Goal: Task Accomplishment & Management: Manage account settings

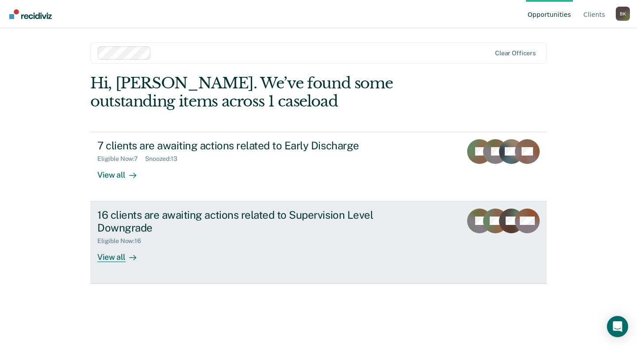
click at [135, 226] on div "16 clients are awaiting actions related to Supervision Level Downgrade" at bounding box center [252, 222] width 311 height 26
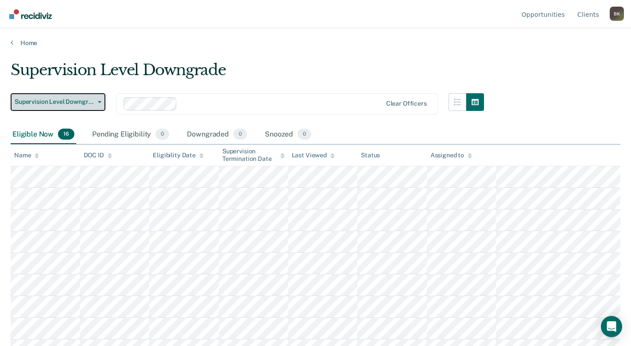
click at [70, 102] on span "Supervision Level Downgrade" at bounding box center [55, 102] width 80 height 8
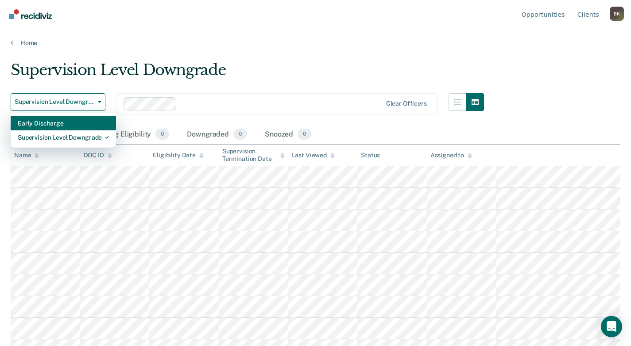
click at [65, 124] on div "Early Discharge" at bounding box center [63, 123] width 91 height 14
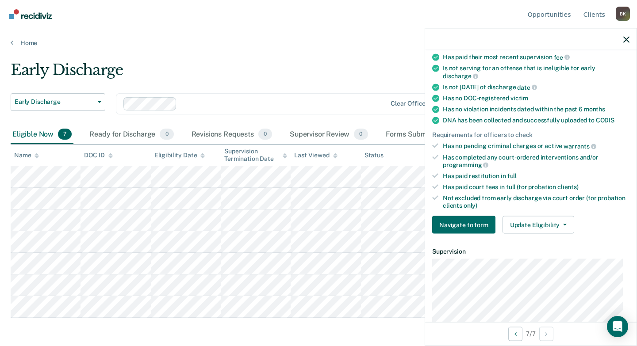
scroll to position [88, 0]
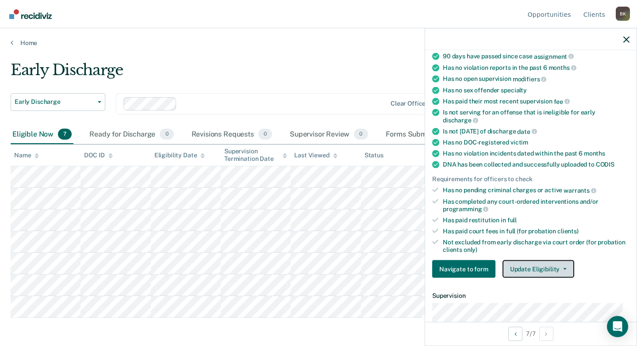
click at [540, 266] on button "Update Eligibility" at bounding box center [539, 270] width 72 height 18
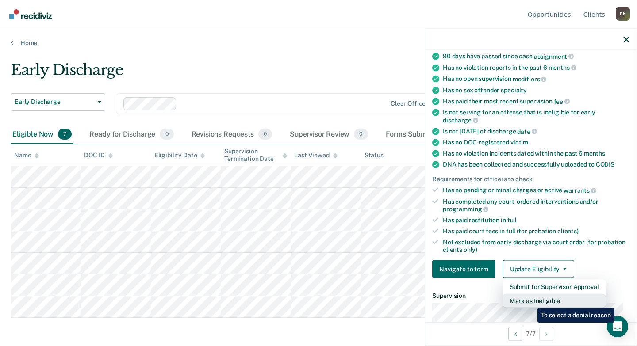
click at [531, 302] on button "Mark as Ineligible" at bounding box center [555, 301] width 104 height 14
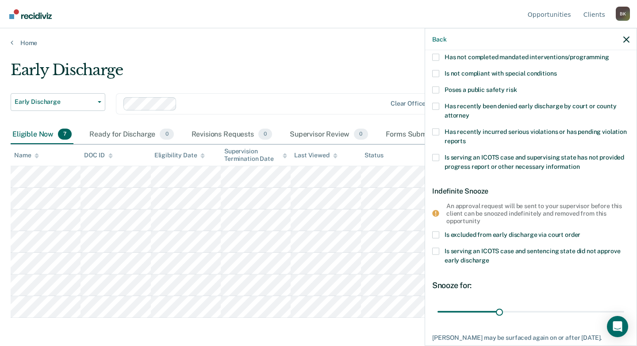
scroll to position [44, 0]
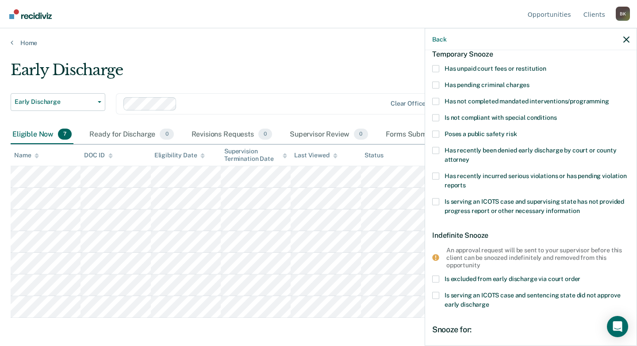
click at [433, 69] on span at bounding box center [435, 68] width 7 height 7
click at [546, 65] on input "Has unpaid court fees or restitution" at bounding box center [546, 65] width 0 height 0
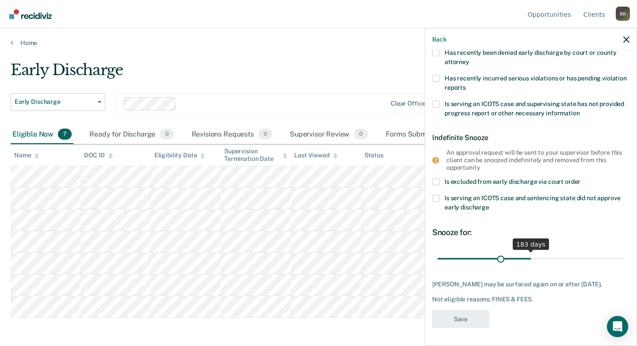
scroll to position [178, 0]
drag, startPoint x: 454, startPoint y: 254, endPoint x: 488, endPoint y: 256, distance: 34.1
type input "100"
click at [488, 256] on input "range" at bounding box center [531, 258] width 187 height 15
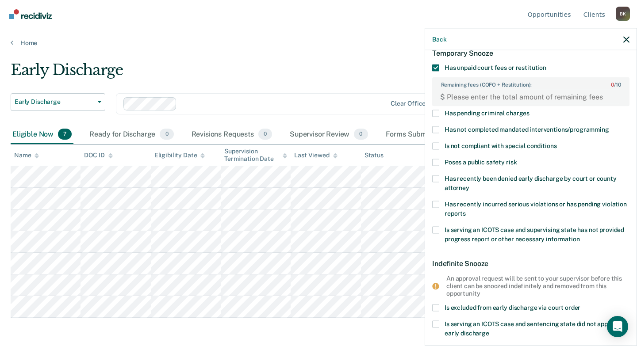
scroll to position [1, 0]
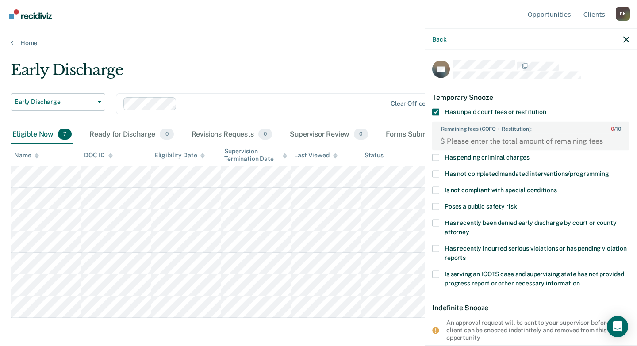
click at [626, 43] on div "Back" at bounding box center [531, 39] width 212 height 22
click at [626, 42] on icon "button" at bounding box center [626, 39] width 6 height 6
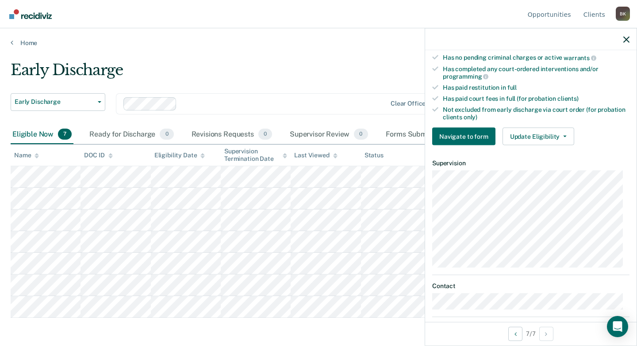
scroll to position [88, 0]
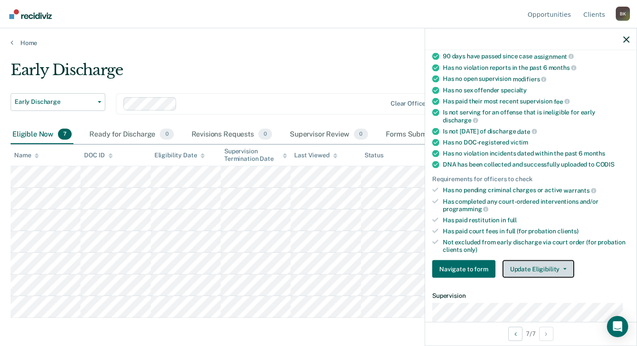
click at [524, 270] on button "Update Eligibility" at bounding box center [539, 270] width 72 height 18
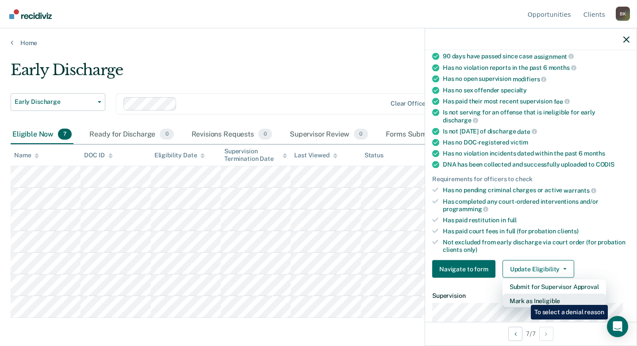
click at [524, 299] on button "Mark as Ineligible" at bounding box center [555, 301] width 104 height 14
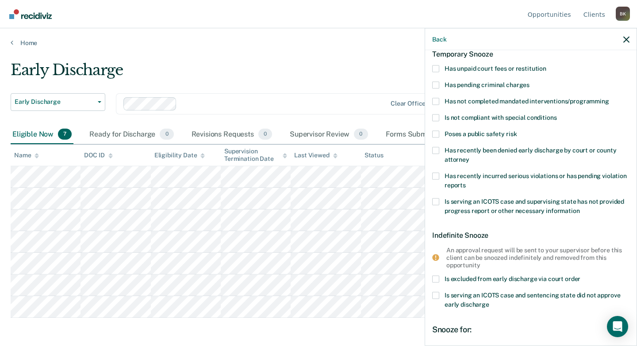
scroll to position [0, 0]
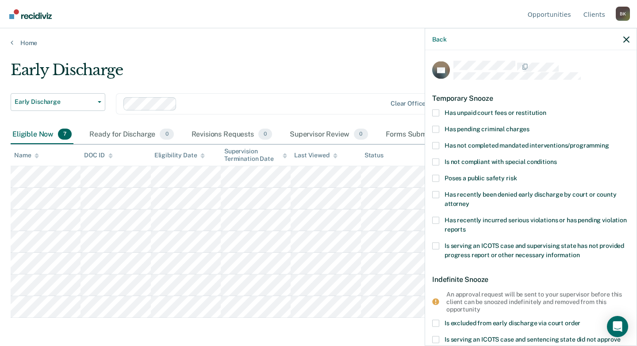
click at [437, 113] on span at bounding box center [435, 112] width 7 height 7
click at [546, 109] on input "Has unpaid court fees or restitution" at bounding box center [546, 109] width 0 height 0
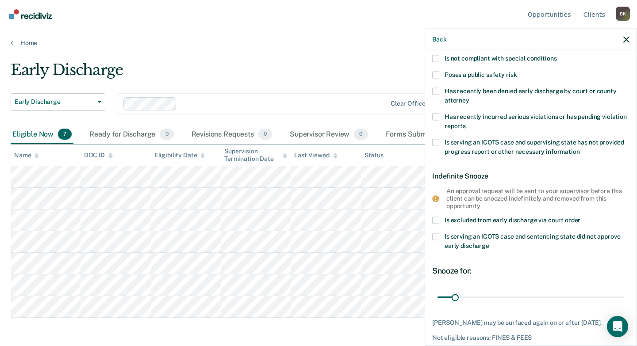
scroll to position [178, 0]
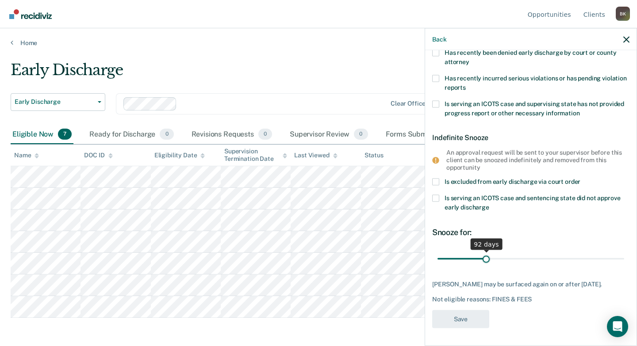
drag, startPoint x: 455, startPoint y: 254, endPoint x: 485, endPoint y: 257, distance: 29.8
type input "92"
click at [485, 257] on input "range" at bounding box center [531, 258] width 187 height 15
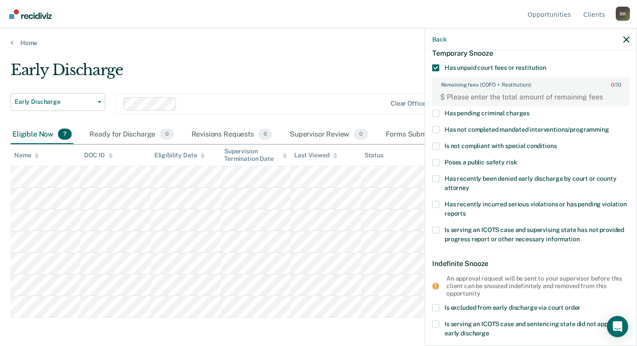
scroll to position [0, 0]
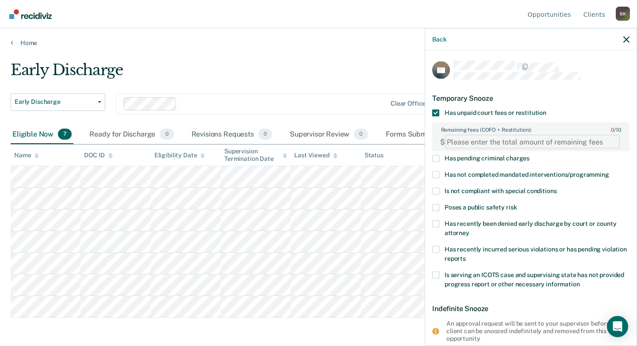
click at [588, 144] on FEESReasonInput "Remaining fees (COFO + Restitution): 0 / 10" at bounding box center [532, 142] width 175 height 14
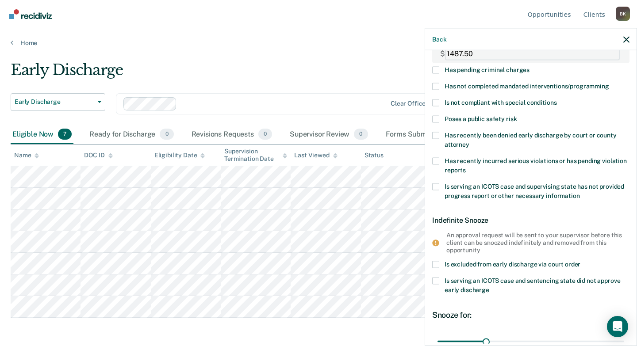
scroll to position [178, 0]
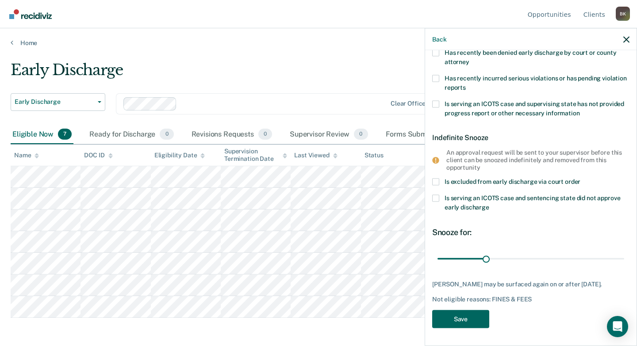
type FEESReasonInput "1487.50"
click at [457, 315] on button "Save" at bounding box center [460, 319] width 57 height 18
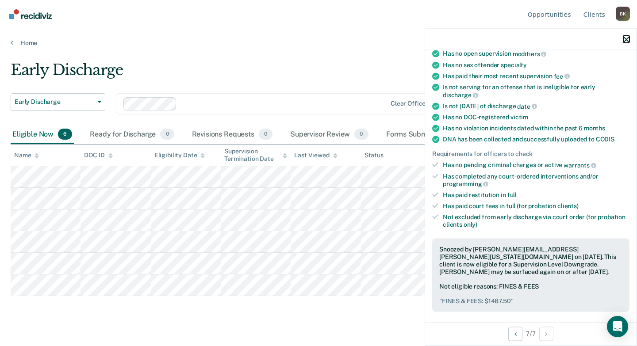
click at [627, 39] on icon "button" at bounding box center [626, 39] width 6 height 6
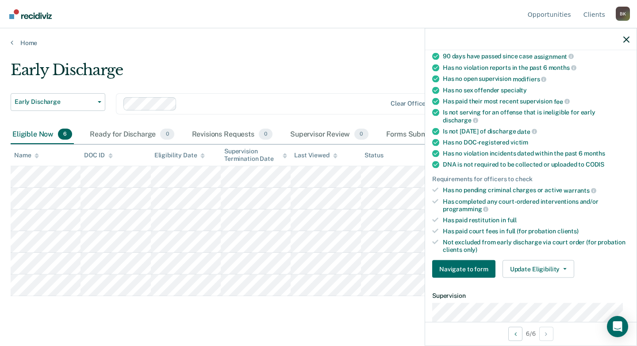
scroll to position [133, 0]
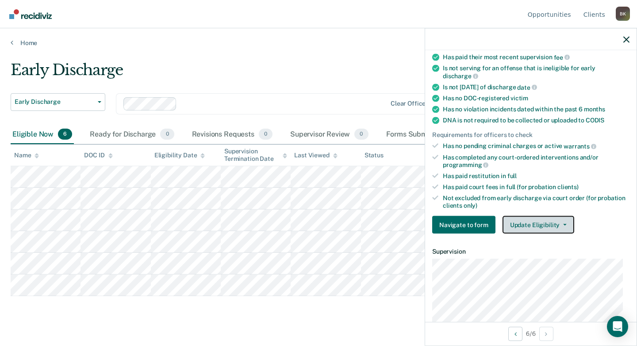
click at [519, 227] on button "Update Eligibility" at bounding box center [539, 225] width 72 height 18
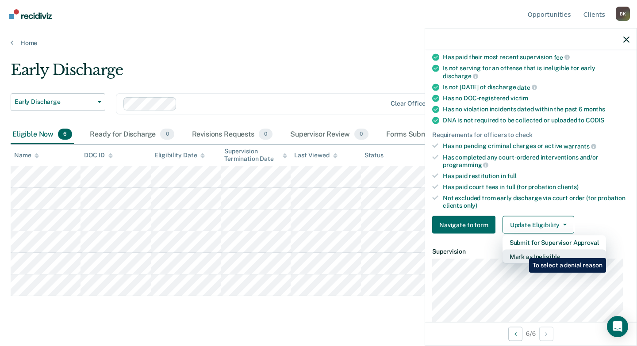
click at [523, 252] on button "Mark as Ineligible" at bounding box center [555, 257] width 104 height 14
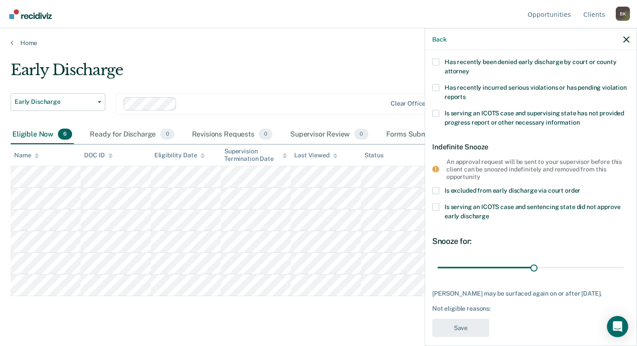
scroll to position [0, 0]
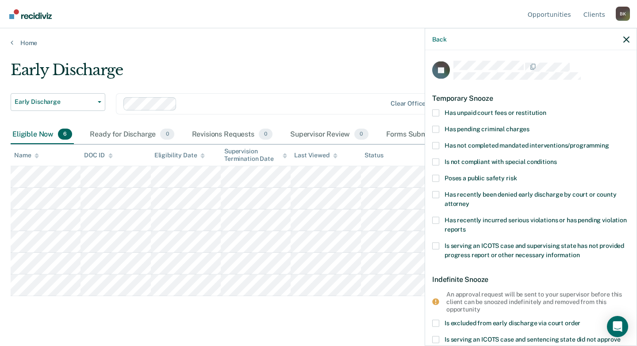
click at [437, 112] on span at bounding box center [435, 112] width 7 height 7
click at [546, 109] on input "Has unpaid court fees or restitution" at bounding box center [546, 109] width 0 height 0
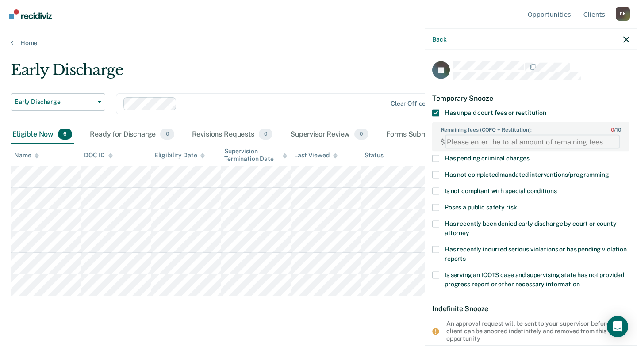
click at [463, 138] on FEESReasonInput "Remaining fees (COFO + Restitution): 0 / 10" at bounding box center [532, 142] width 175 height 14
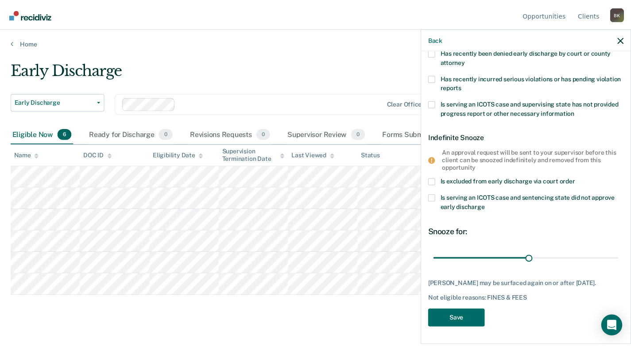
scroll to position [178, 0]
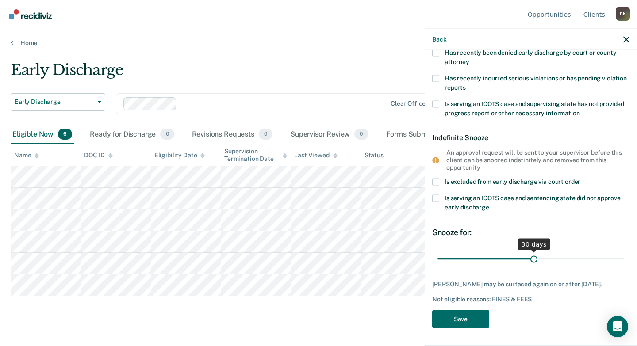
type FEESReasonInput "2387.83"
drag, startPoint x: 535, startPoint y: 252, endPoint x: 599, endPoint y: 253, distance: 63.7
type input "52"
click at [599, 253] on input "range" at bounding box center [531, 258] width 187 height 15
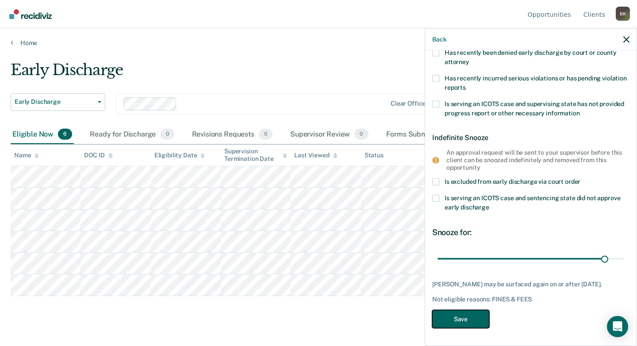
click at [462, 315] on button "Save" at bounding box center [460, 319] width 57 height 18
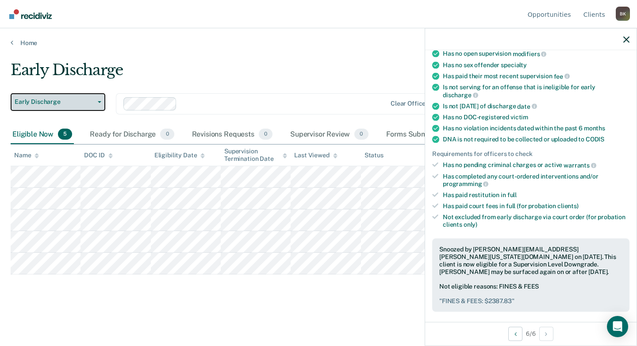
click at [70, 100] on span "Early Discharge" at bounding box center [55, 102] width 80 height 8
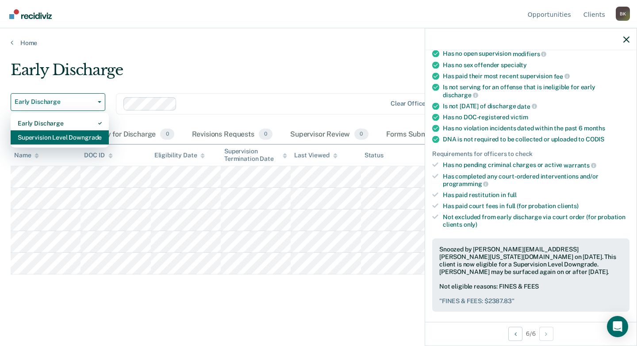
click at [70, 135] on div "Supervision Level Downgrade" at bounding box center [60, 138] width 84 height 14
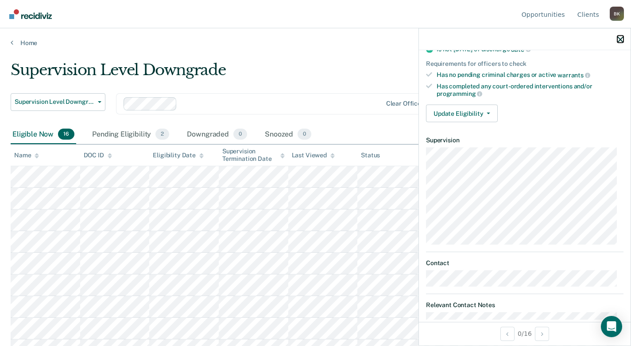
click at [623, 41] on icon "button" at bounding box center [620, 39] width 6 height 6
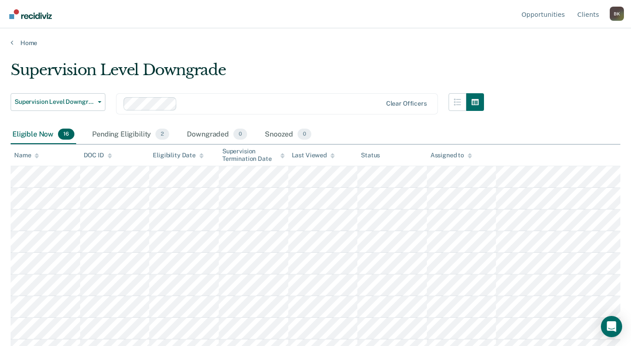
scroll to position [37, 0]
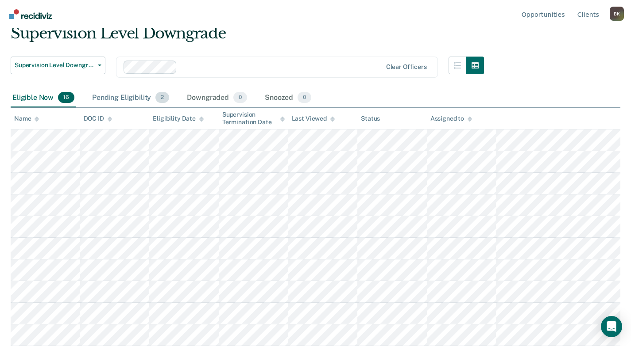
click at [125, 97] on div "Pending Eligibility 2" at bounding box center [130, 97] width 81 height 19
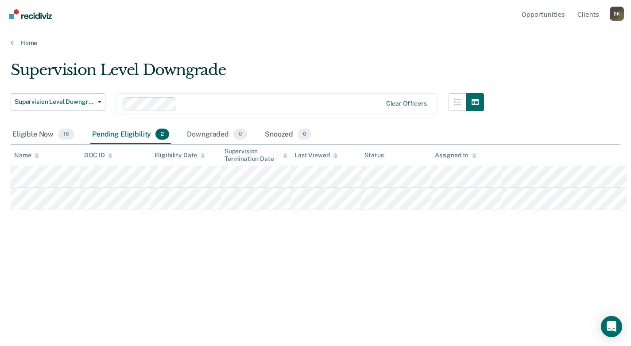
scroll to position [0, 0]
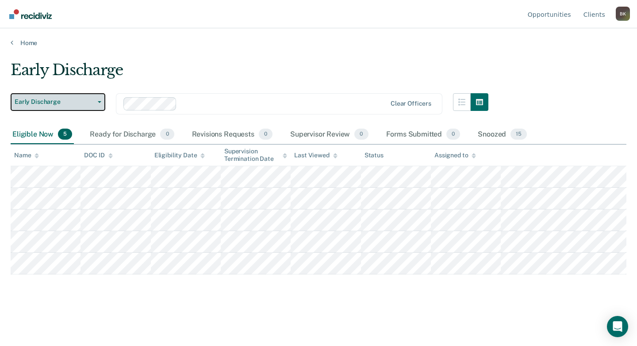
click at [48, 101] on span "Early Discharge" at bounding box center [55, 102] width 80 height 8
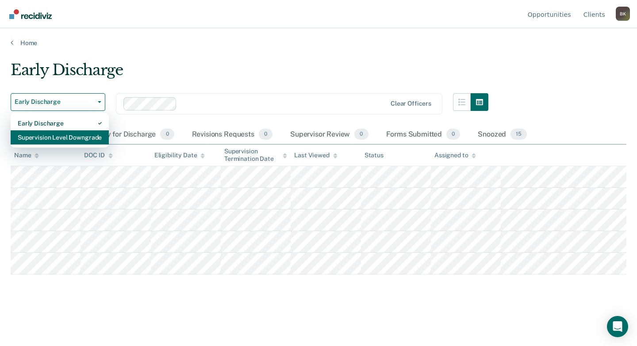
click at [59, 141] on div "Supervision Level Downgrade" at bounding box center [60, 138] width 84 height 14
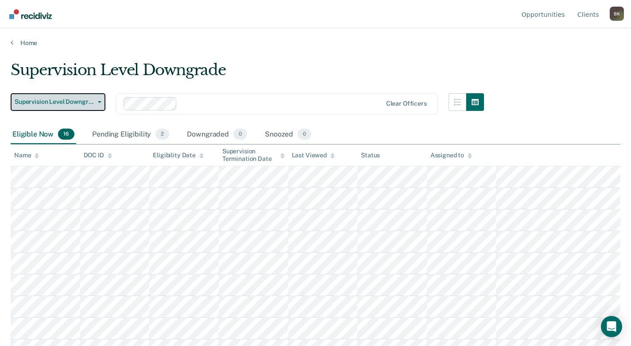
scroll to position [37, 0]
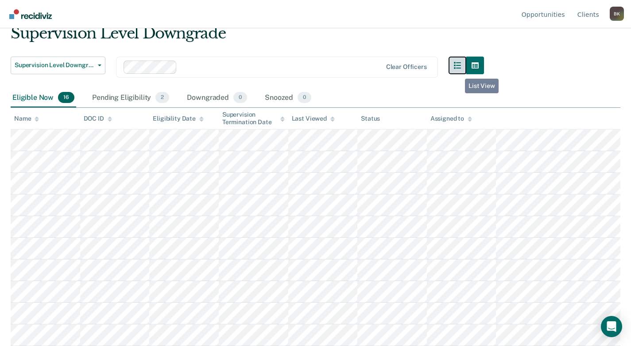
click at [458, 72] on button "button" at bounding box center [457, 66] width 18 height 18
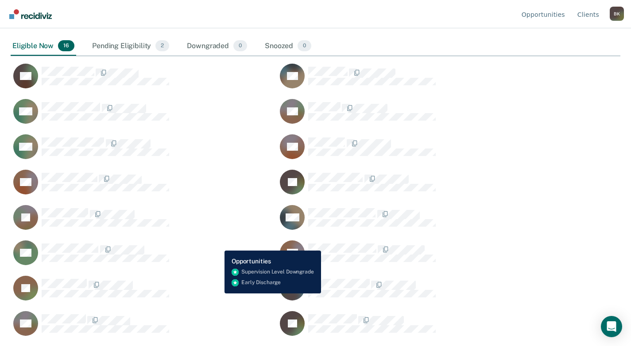
scroll to position [0, 0]
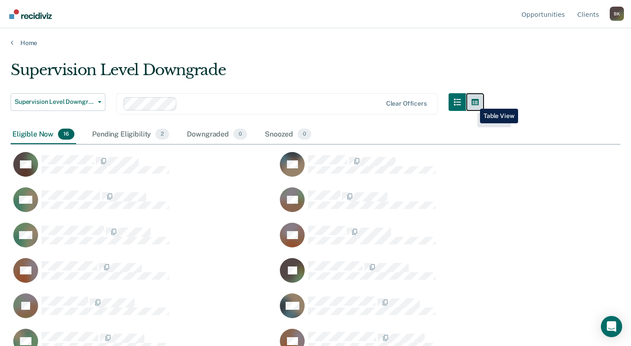
click at [473, 102] on button "button" at bounding box center [475, 102] width 18 height 18
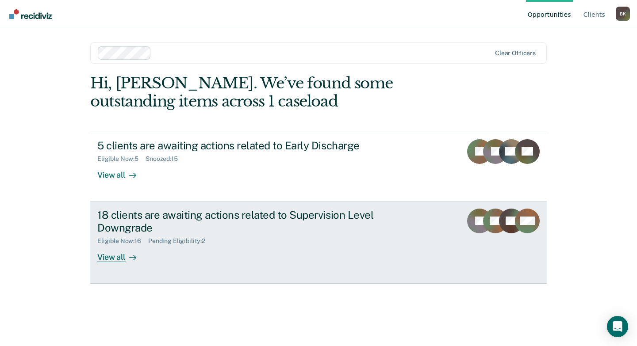
click at [305, 209] on div "18 clients are awaiting actions related to Supervision Level Downgrade" at bounding box center [252, 222] width 311 height 26
